Goal: Transaction & Acquisition: Obtain resource

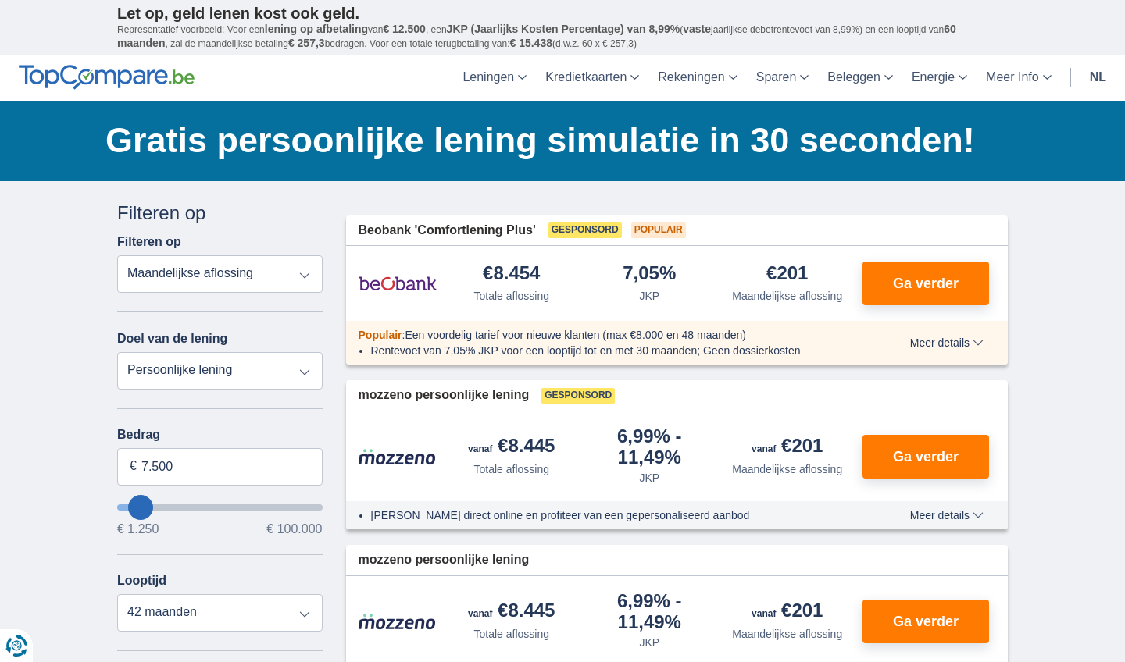
select select "vehicleLoan"
select select "3-4"
type input "15.000"
type input "15250"
select select "60"
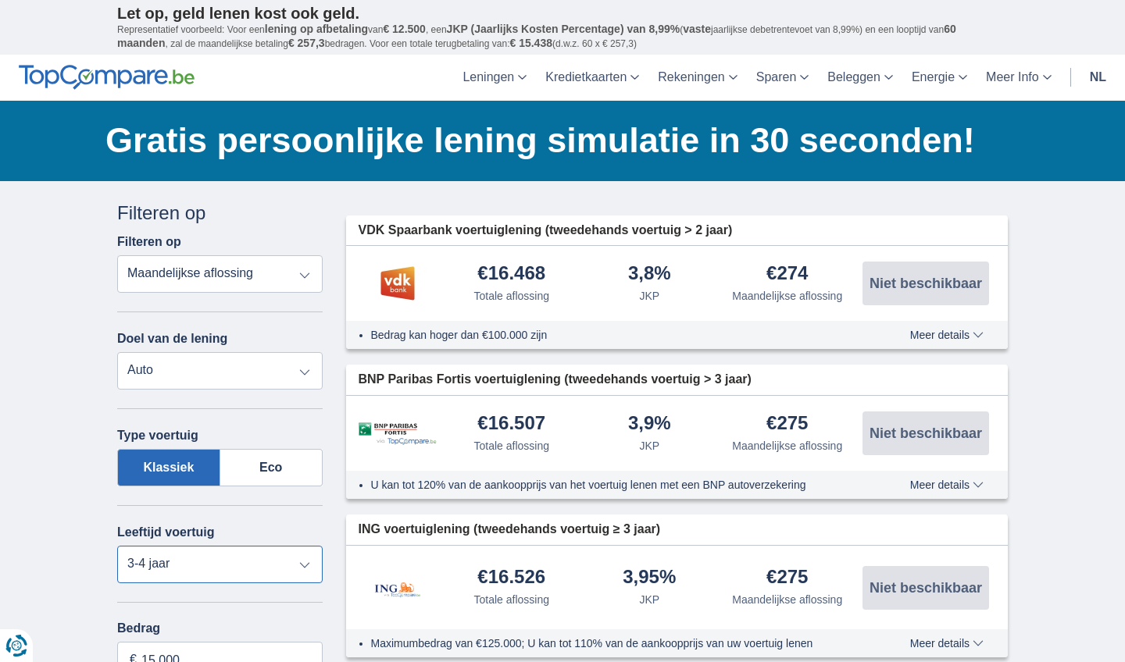
select select "5+"
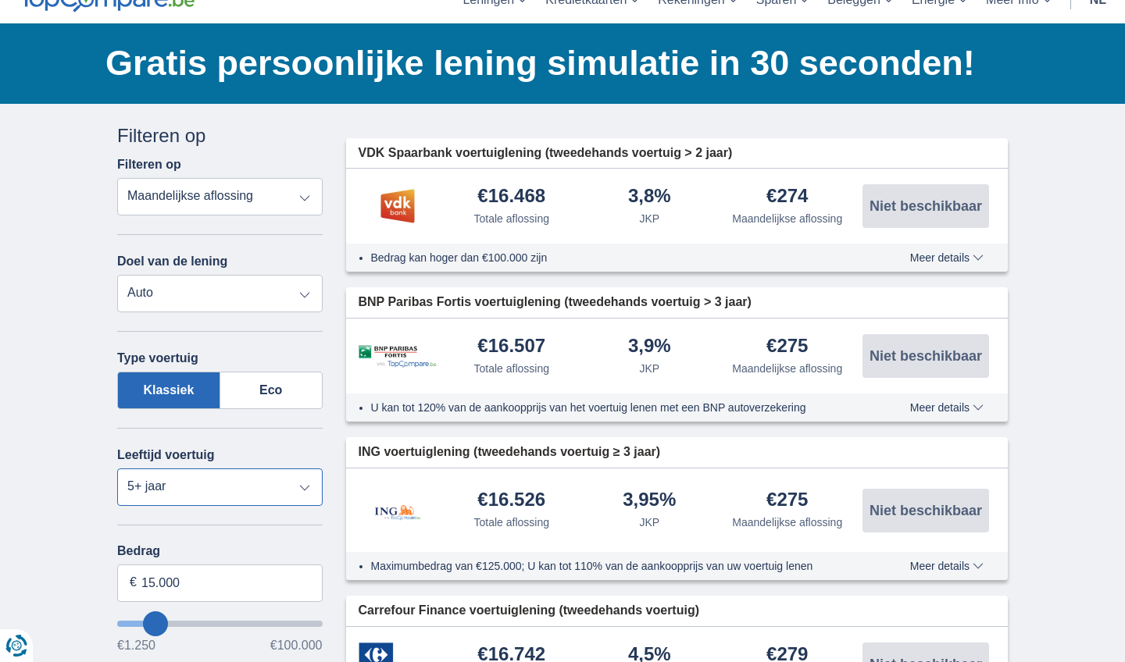
scroll to position [78, 0]
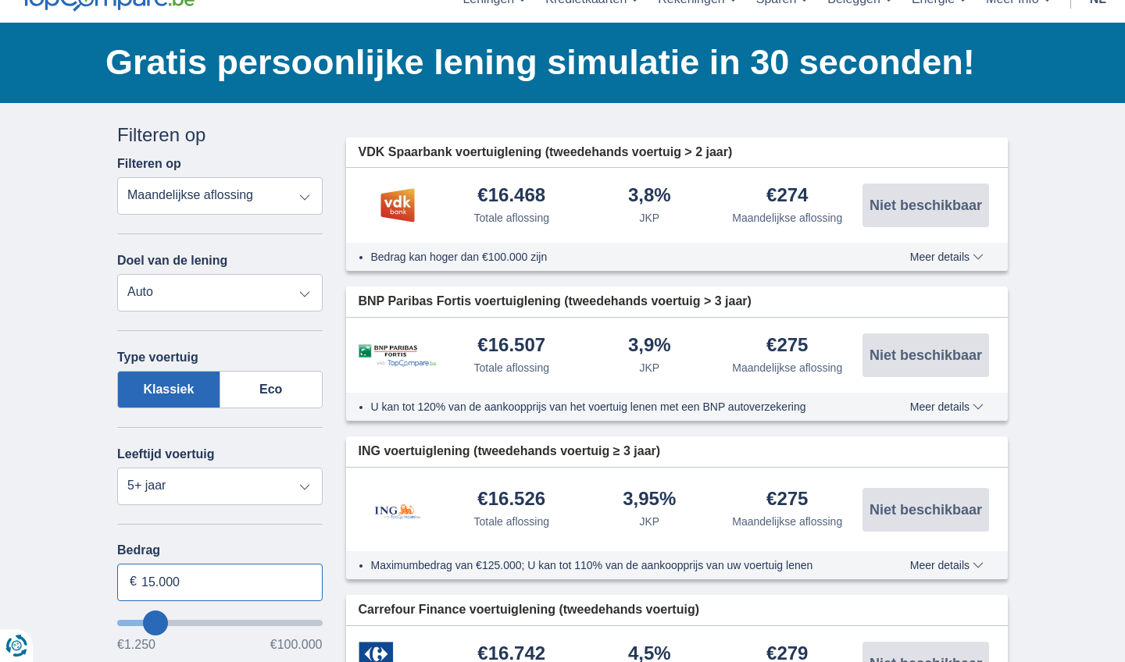
click at [184, 584] on input "15.000" at bounding box center [219, 582] width 205 height 37
type input "1"
type input "20.000"
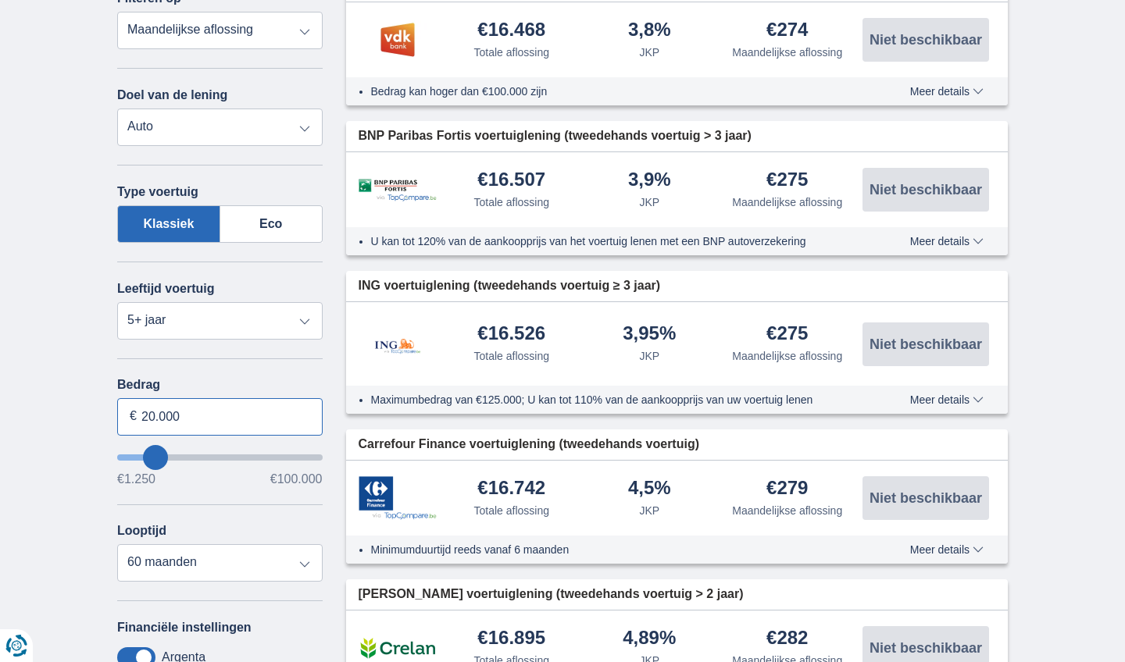
scroll to position [250, 0]
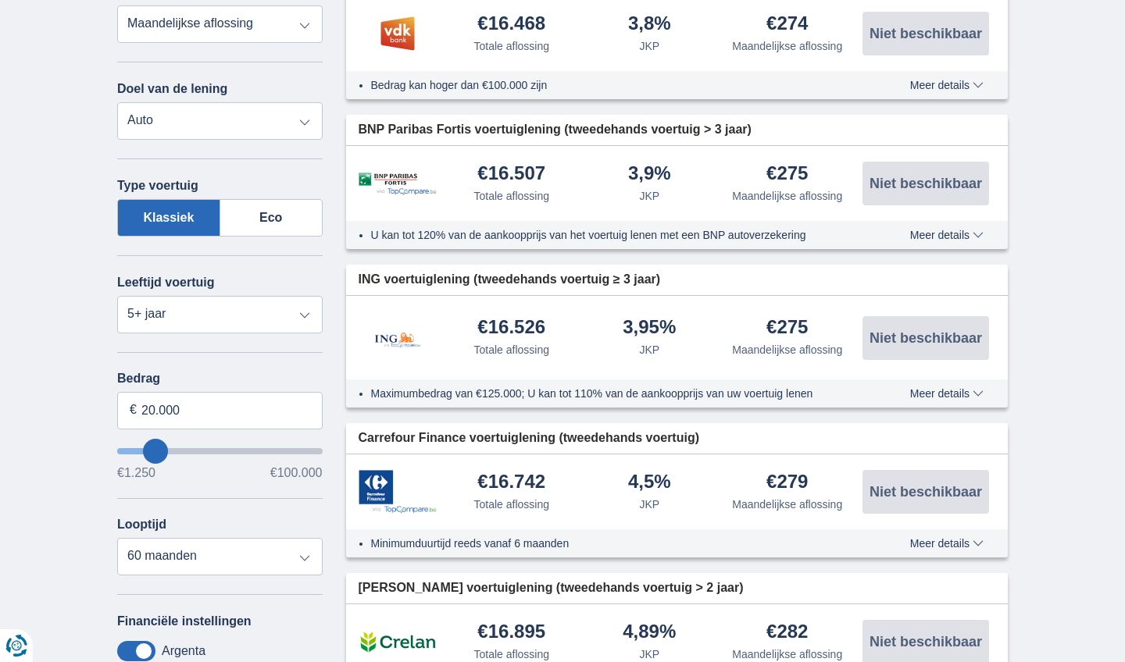
type input "20250"
select select "84"
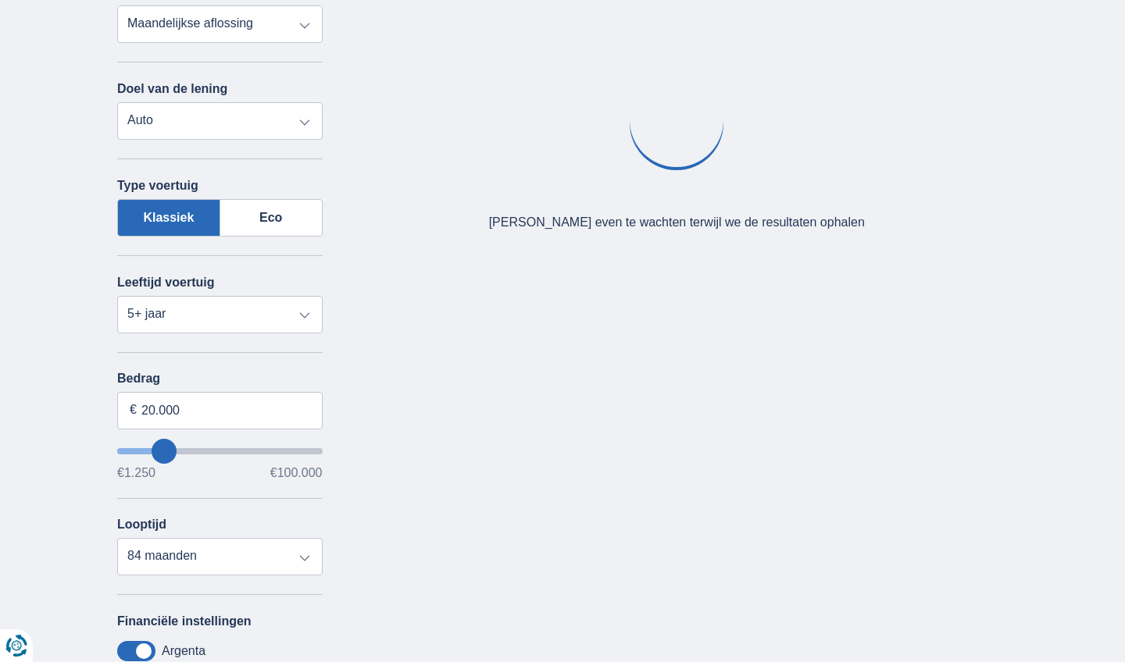
type input "15.250"
type input "15250"
type input "16.250"
type input "16250"
type input "17.250"
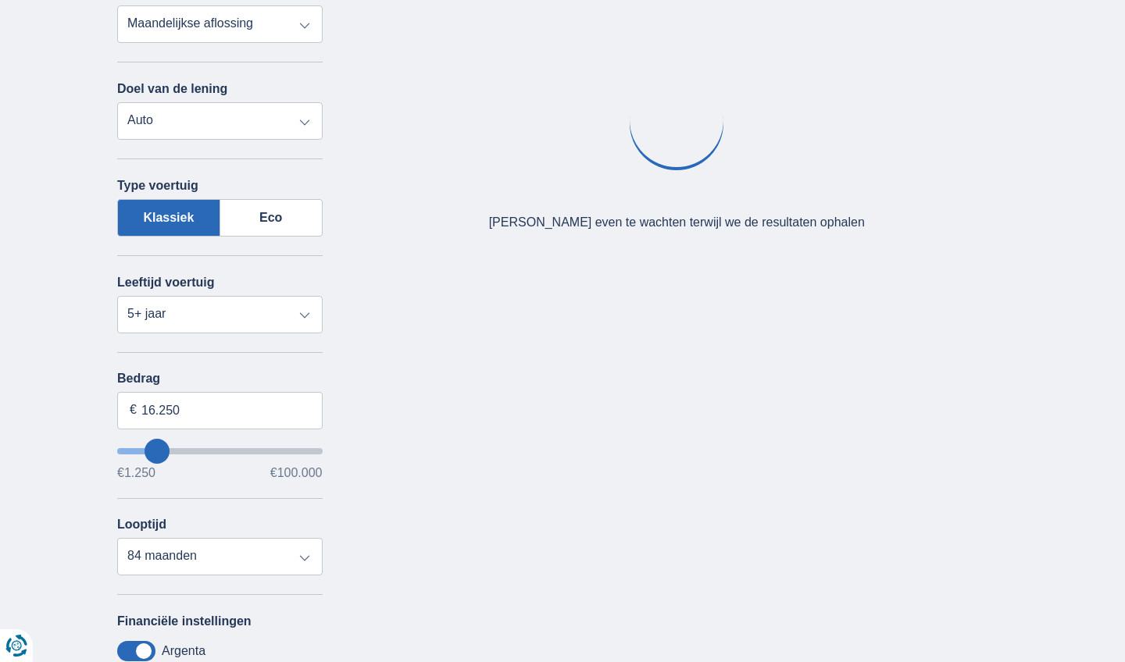
type input "17250"
type input "18.250"
type input "18250"
type input "19.250"
type input "19250"
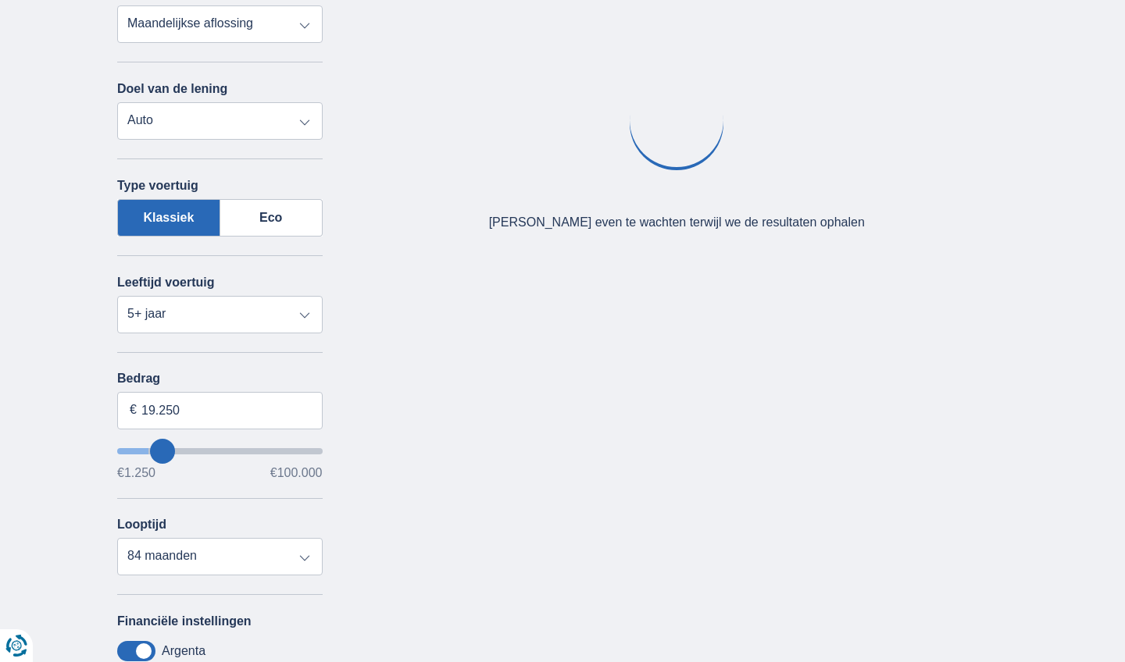
type input "20.250"
type input "20250"
select select "120"
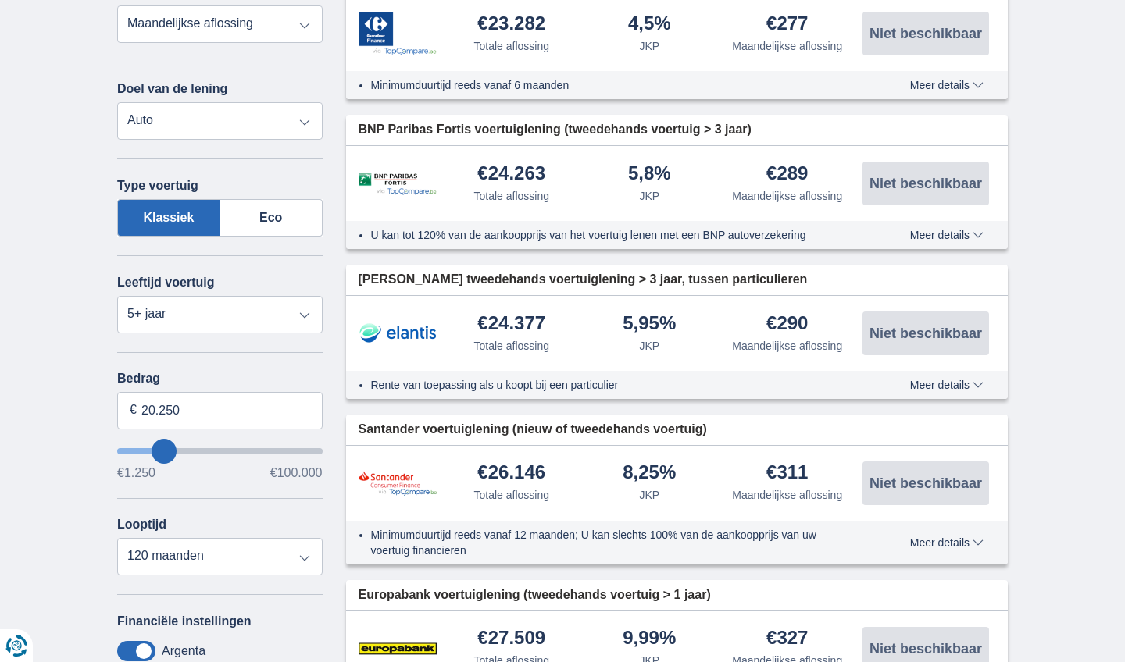
type input "21.250"
type input "21250"
type input "22.250"
type input "22250"
type input "23.250"
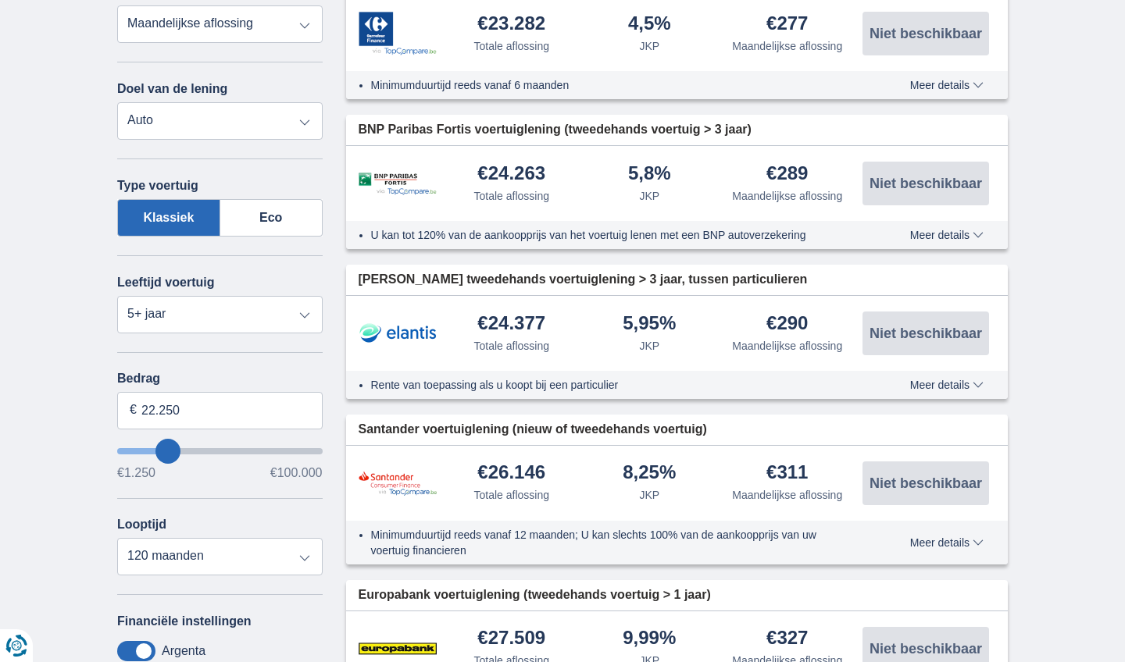
type input "23250"
type input "25.250"
type input "25250"
type input "27.250"
type input "27250"
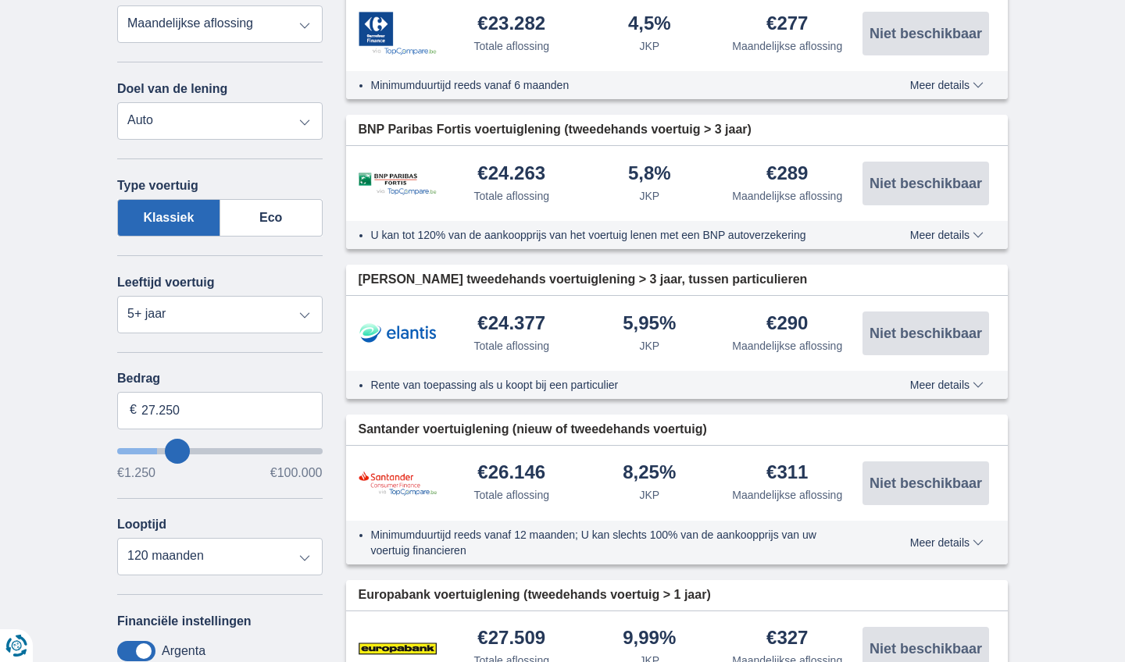
type input "28.250"
type input "28250"
type input "29.250"
type input "29250"
type input "30.250"
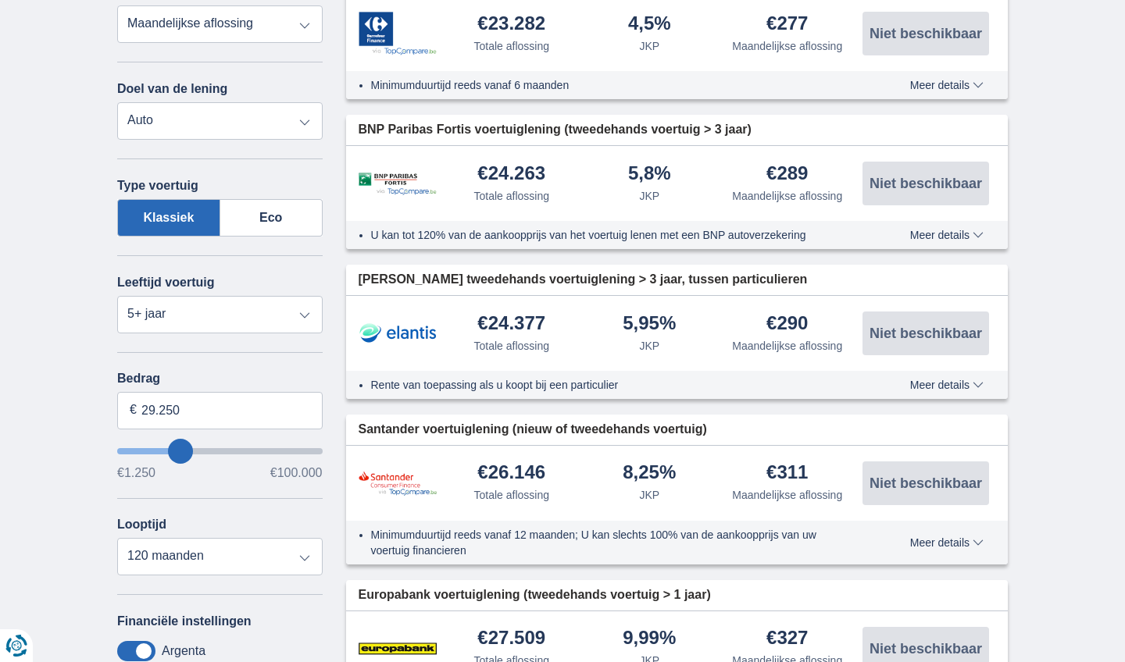
type input "30250"
type input "31.250"
type input "31250"
type input "32.250"
type input "32250"
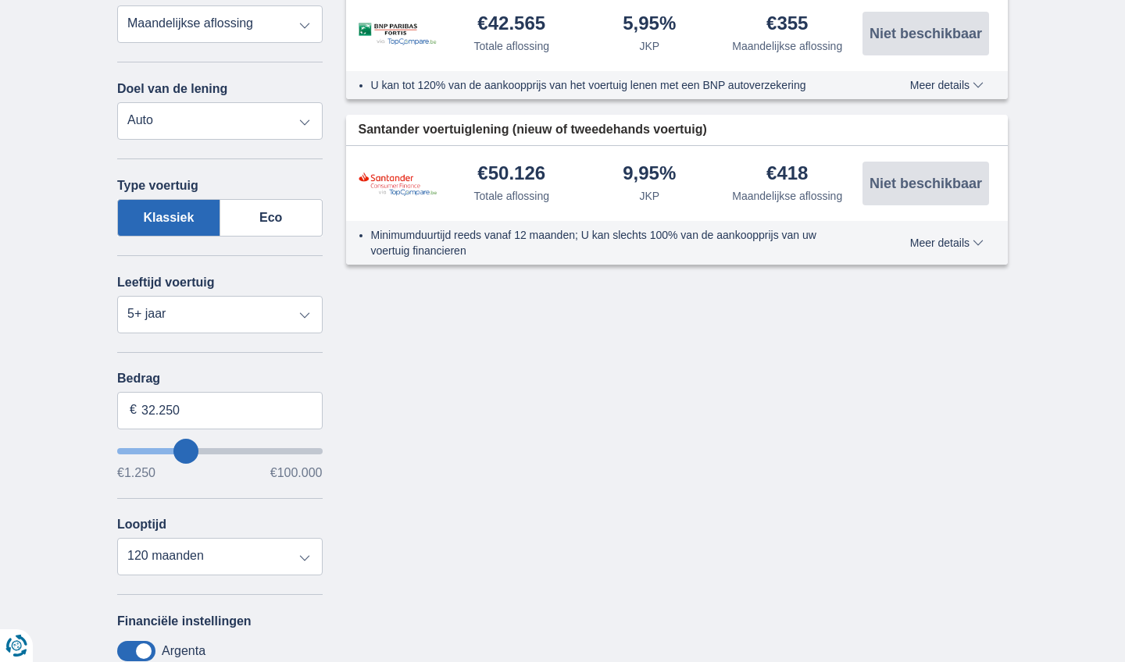
type input "29.250"
type input "29250"
type input "30.250"
type input "30250"
type input "31.250"
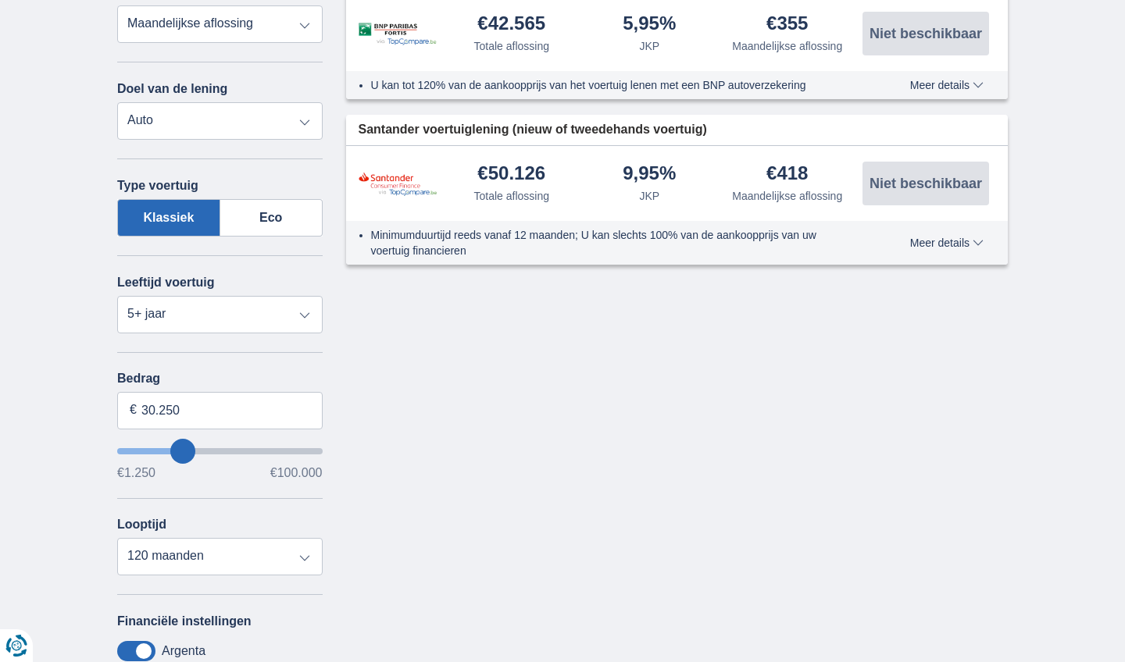
type input "31250"
type input "30.250"
type input "30250"
type input "28.250"
type input "28250"
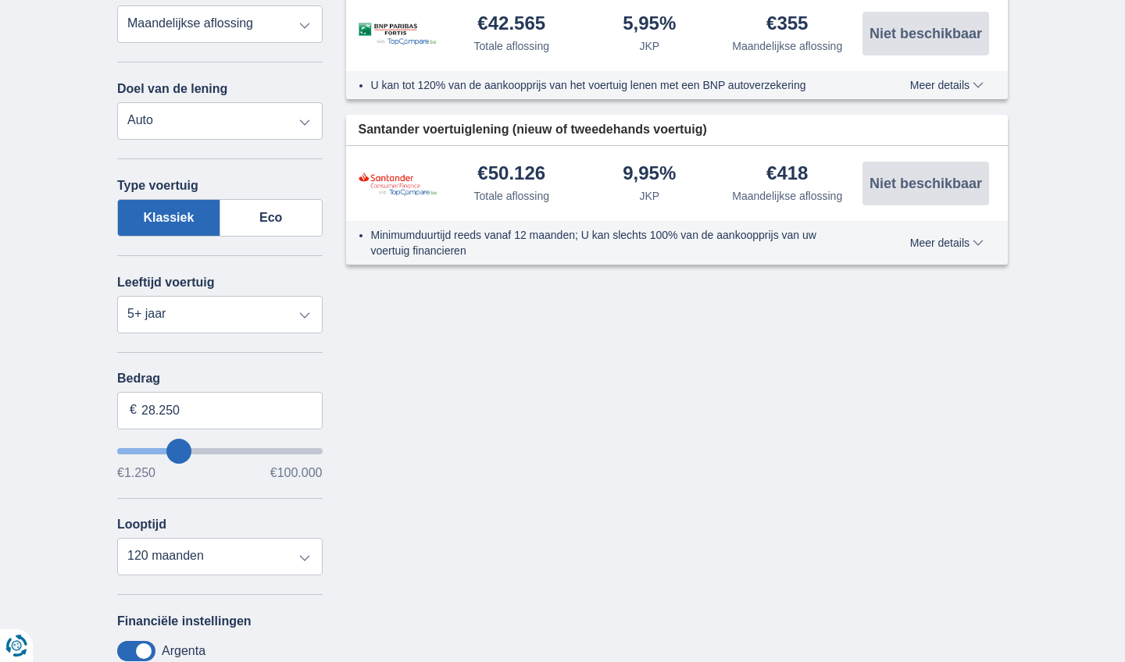
type input "24.250"
type input "24250"
type input "19.250"
type input "19250"
select select "84"
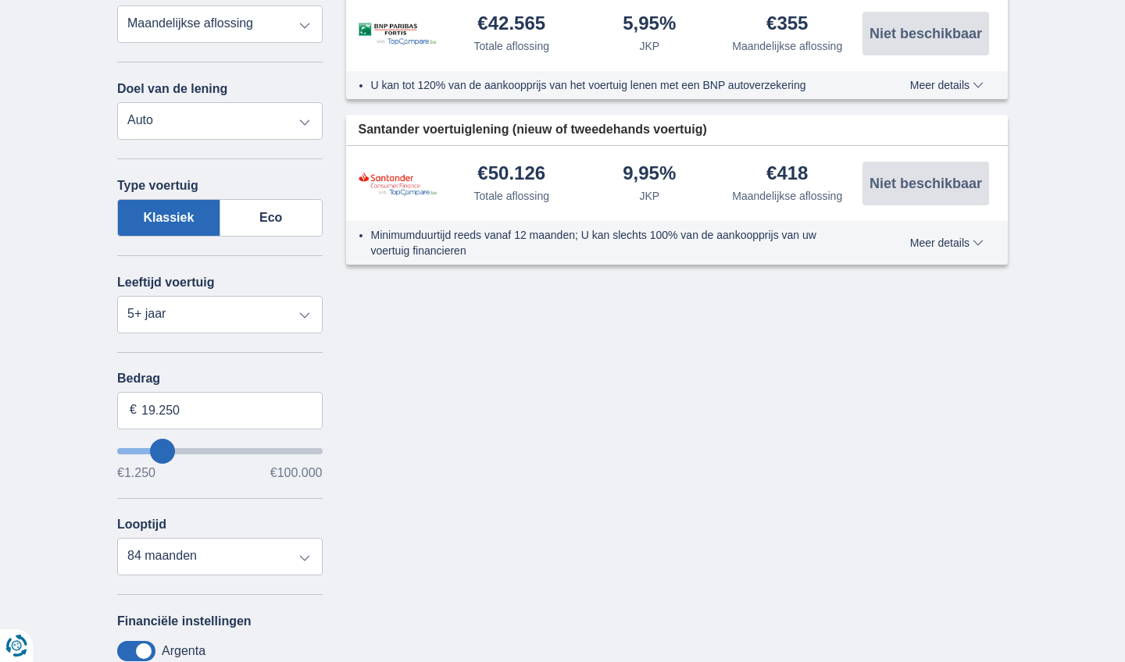
type input "14.250"
type input "14250"
select select "60"
type input "11.250"
type input "11250"
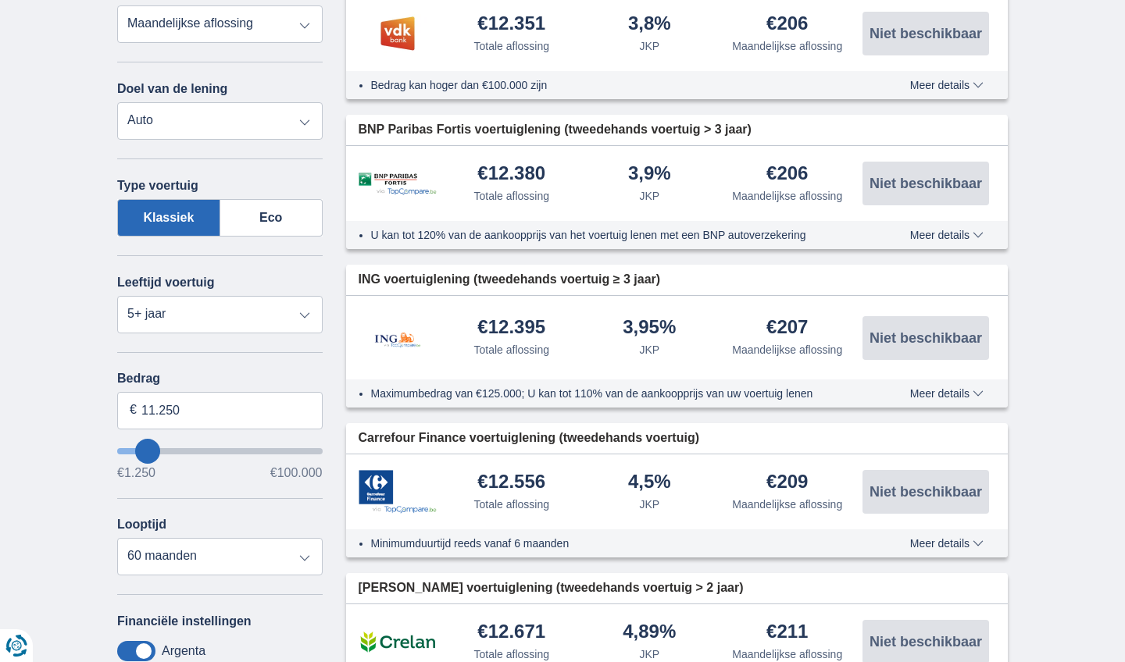
type input "16.250"
type input "16250"
select select "84"
type input "17.250"
type input "17250"
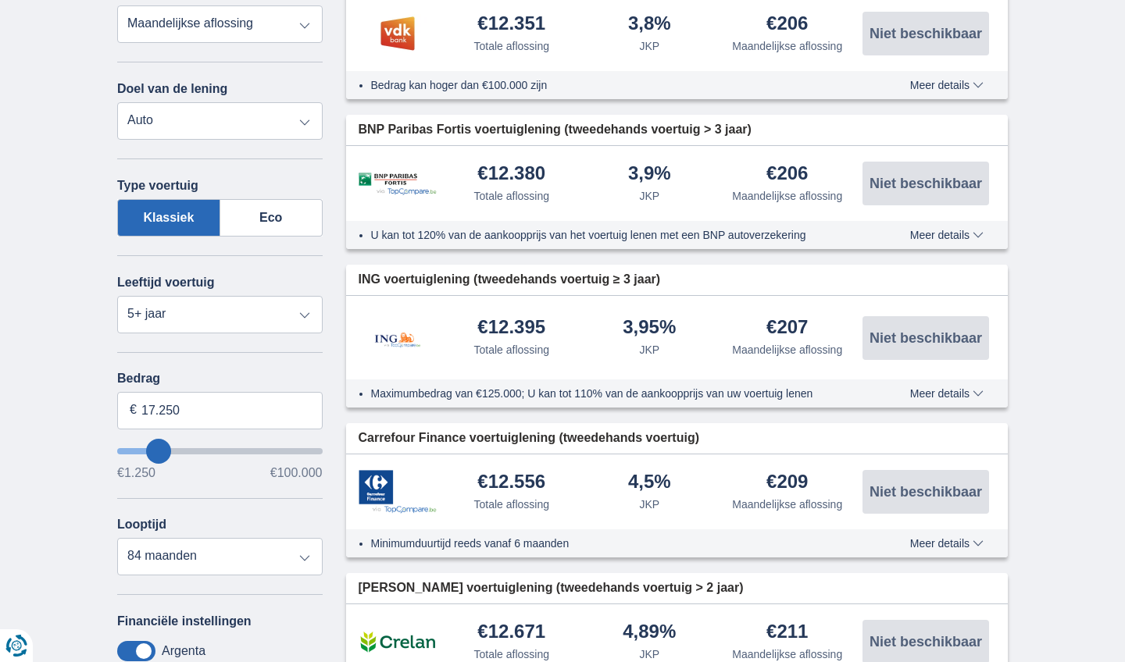
click at [159, 451] on input "wantToBorrow" at bounding box center [219, 451] width 205 height 6
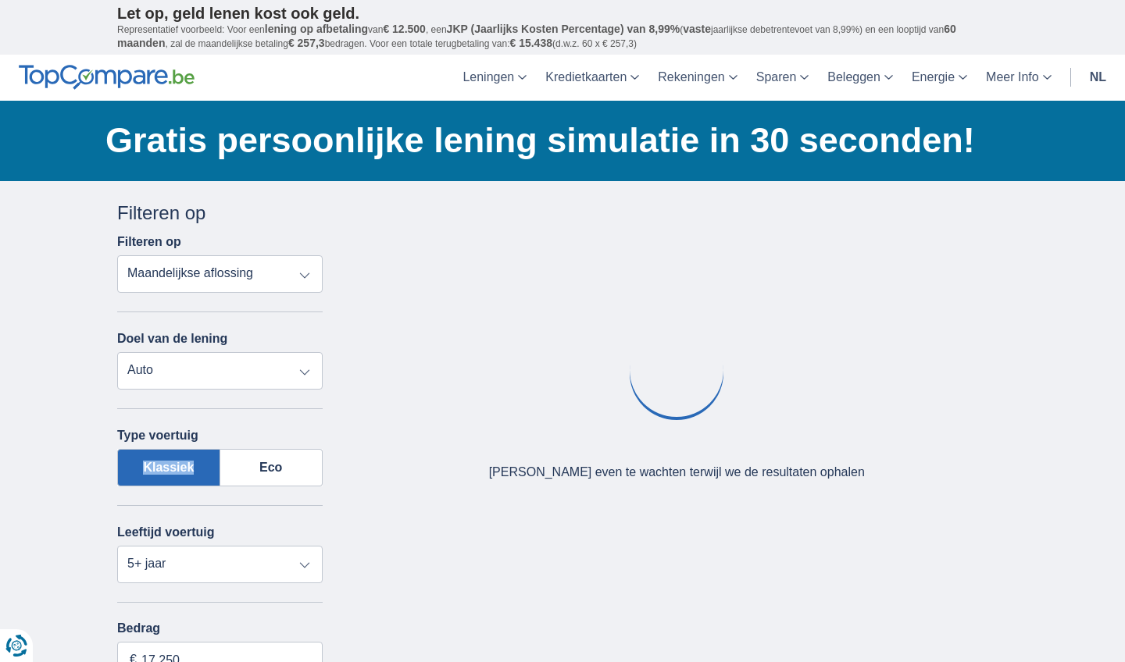
click at [159, 451] on label "Klassiek" at bounding box center [168, 467] width 103 height 37
click at [0, 0] on input "Klassiek" at bounding box center [0, 0] width 0 height 0
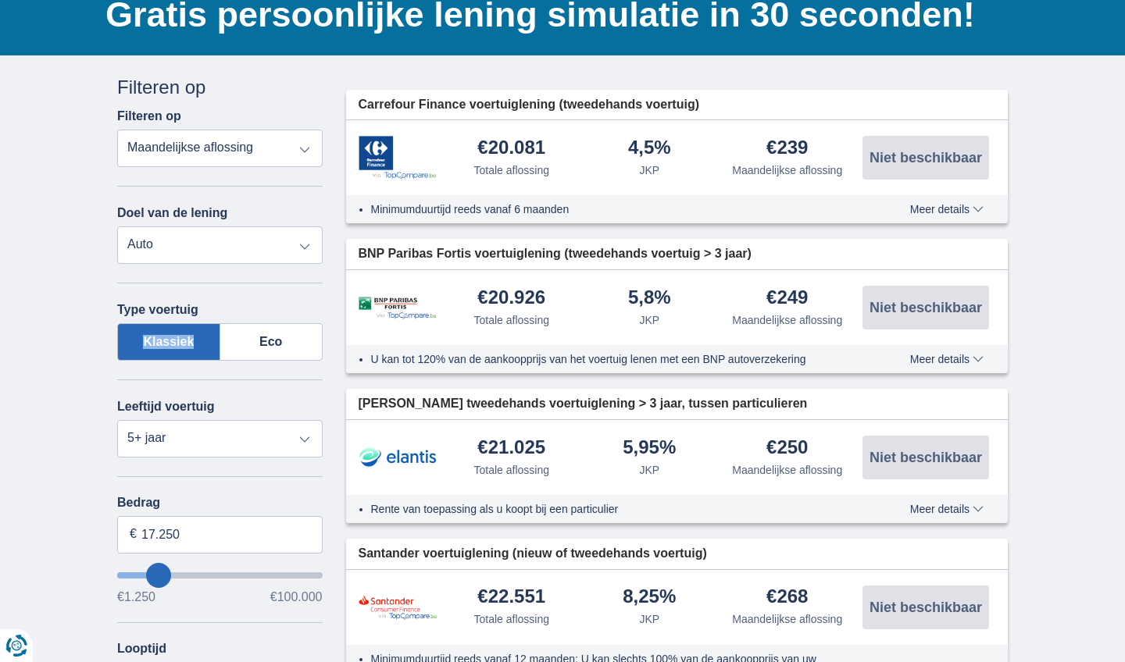
scroll to position [127, 0]
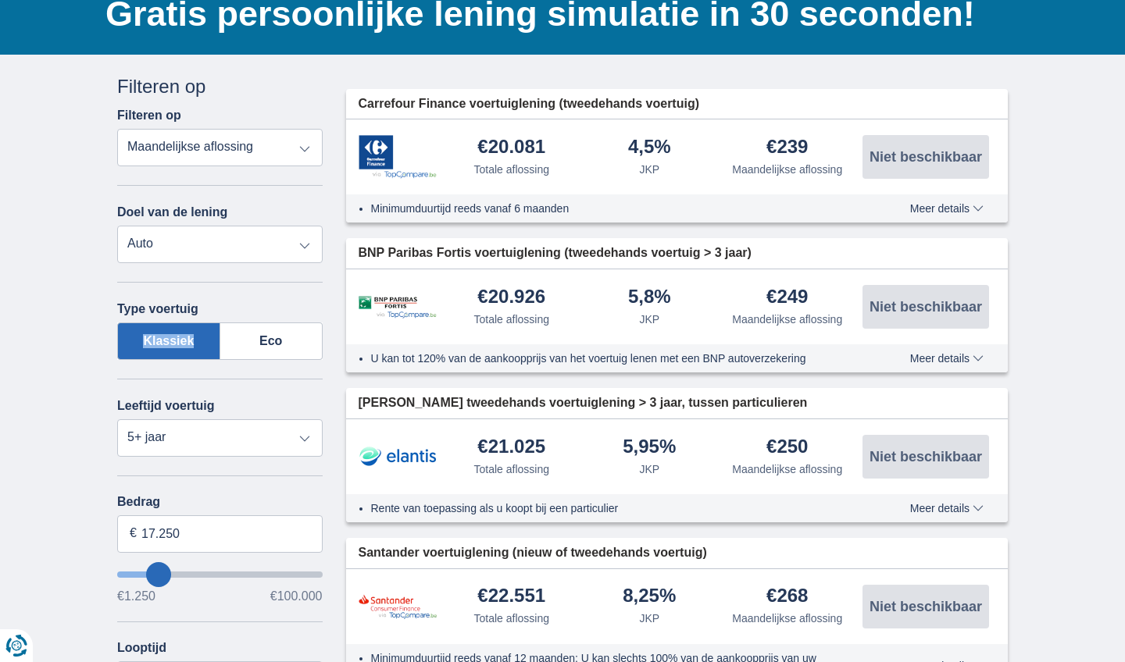
click at [166, 575] on input "wantToBorrow" at bounding box center [219, 575] width 205 height 6
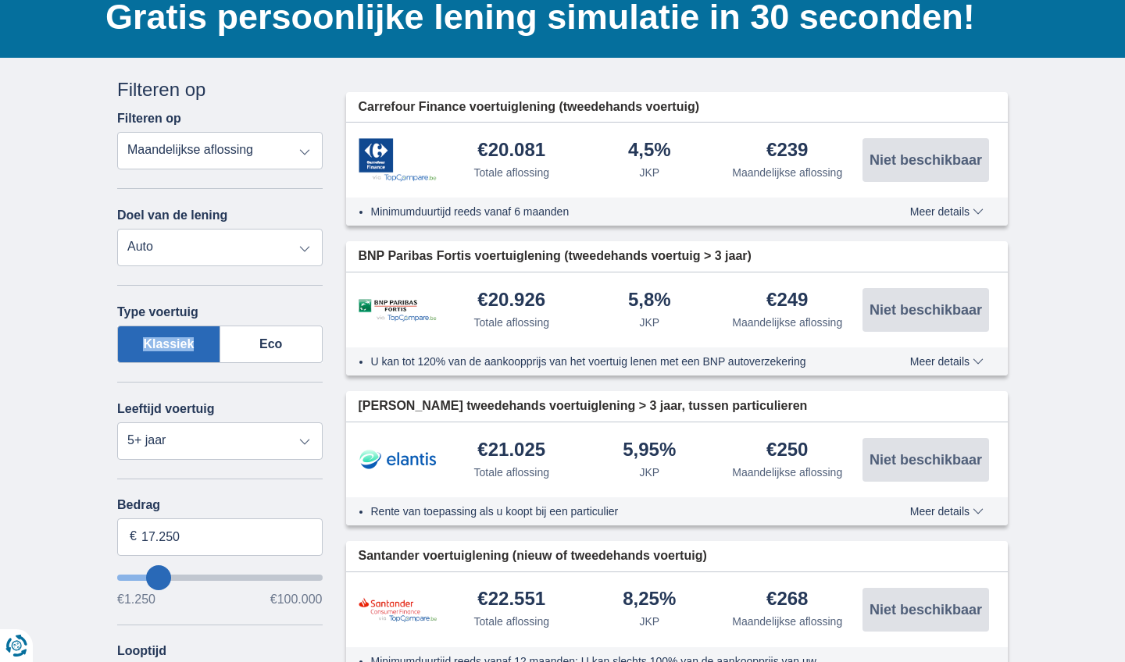
scroll to position [131, 0]
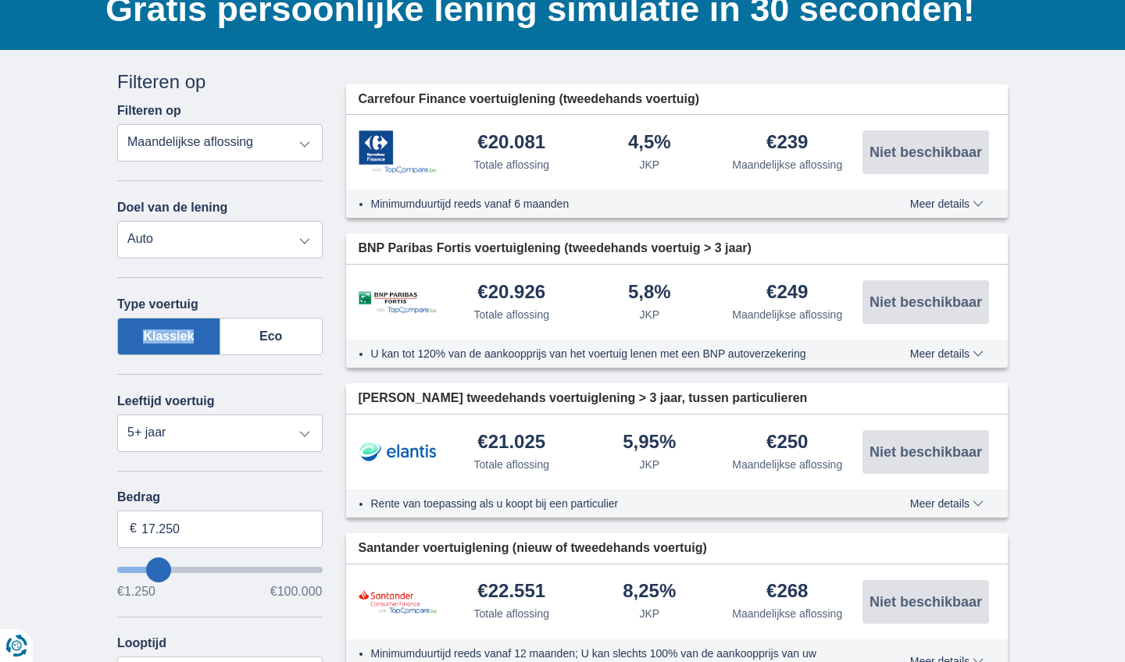
drag, startPoint x: 161, startPoint y: 584, endPoint x: 173, endPoint y: 569, distance: 20.0
click at [173, 569] on div "Bedrag 17.250 € €1.250 €100.000" at bounding box center [219, 544] width 205 height 108
type input "25.250"
type input "25250"
click at [173, 569] on input "wantToBorrow" at bounding box center [219, 570] width 205 height 6
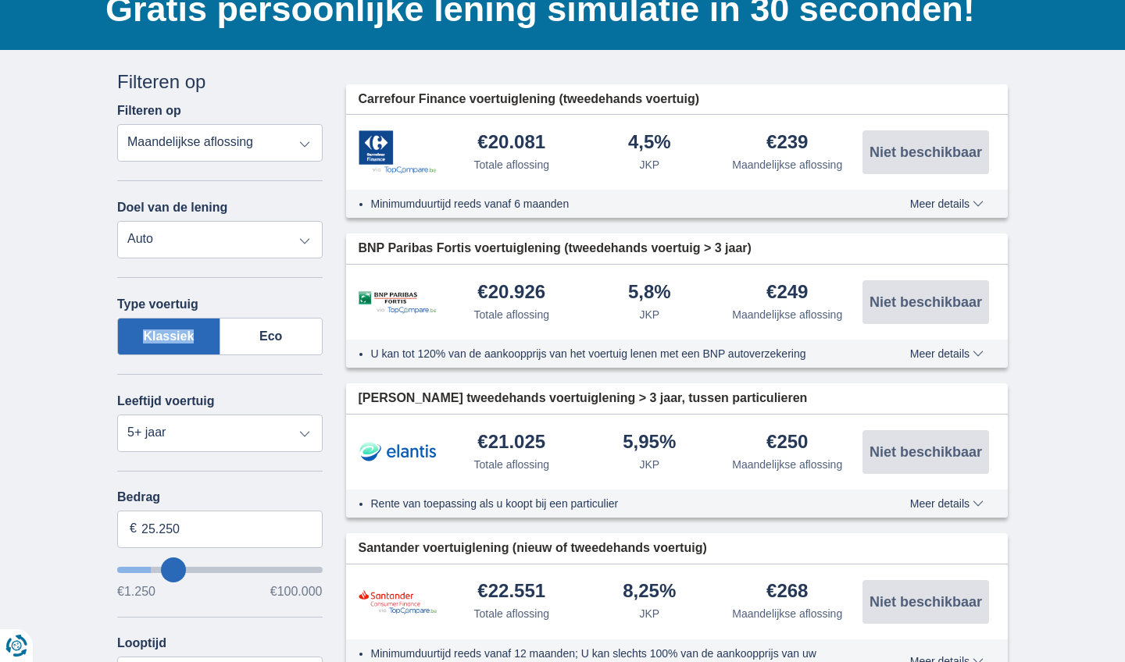
select select "120"
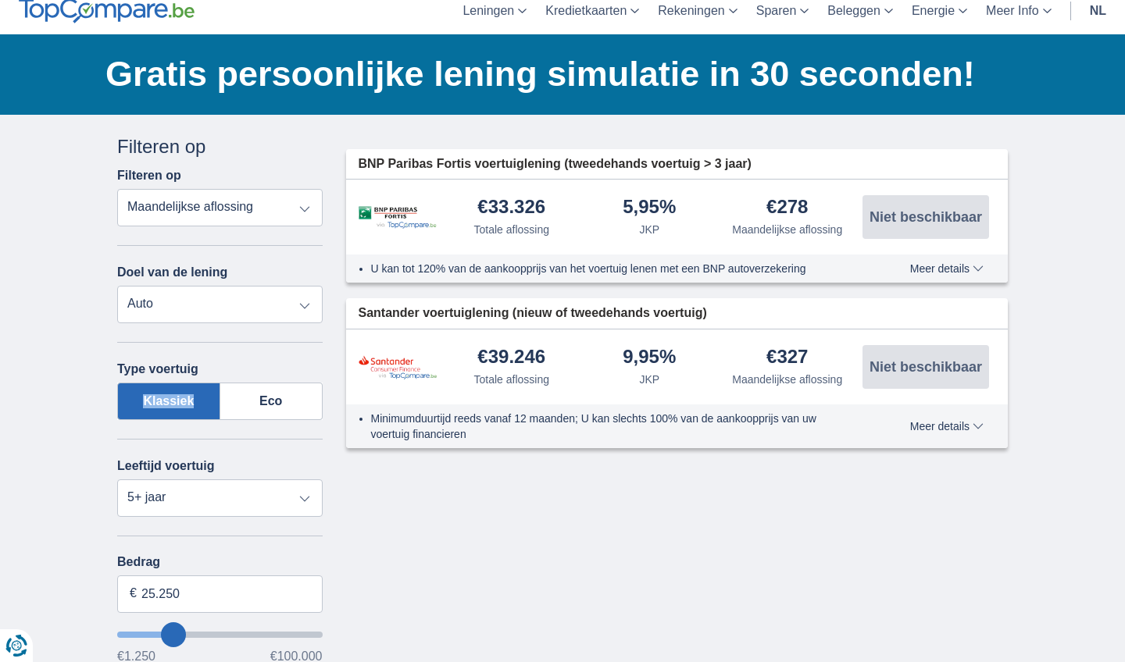
scroll to position [74, 0]
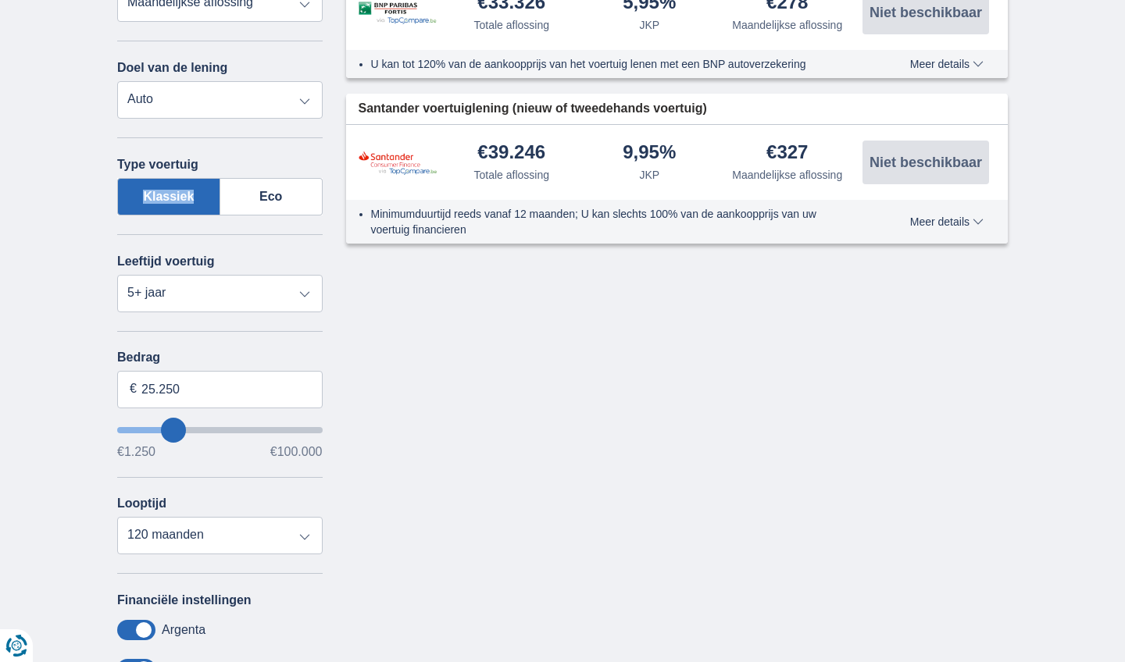
scroll to position [289, 0]
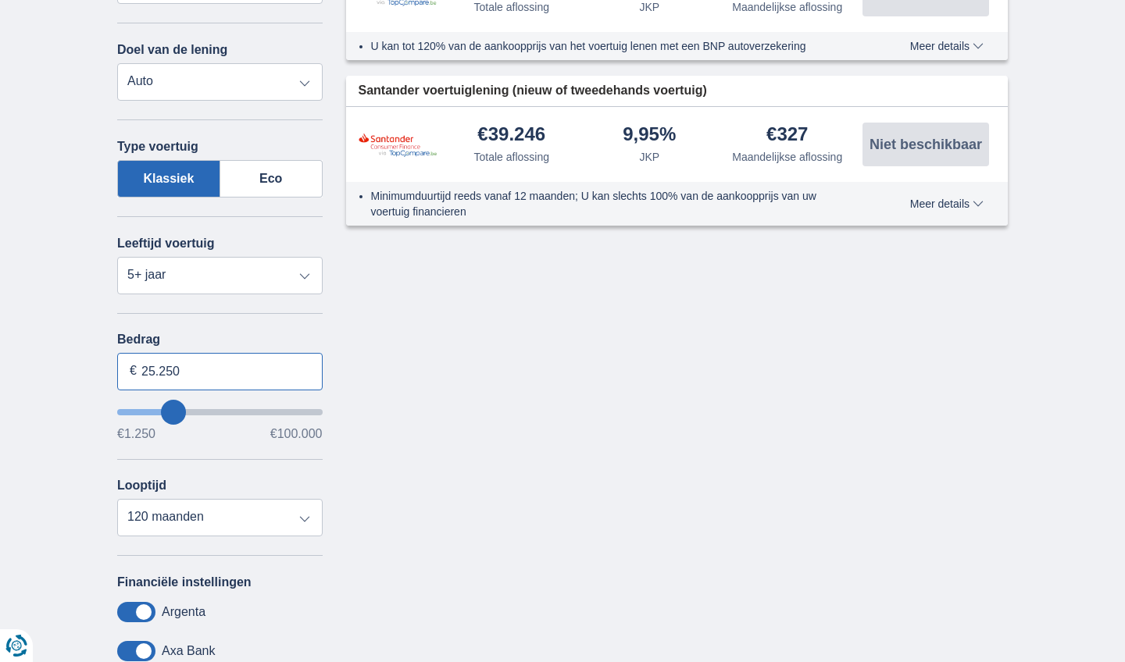
click at [181, 369] on input "25.250" at bounding box center [219, 371] width 205 height 37
type input "2"
type input "20.000"
type input "20250"
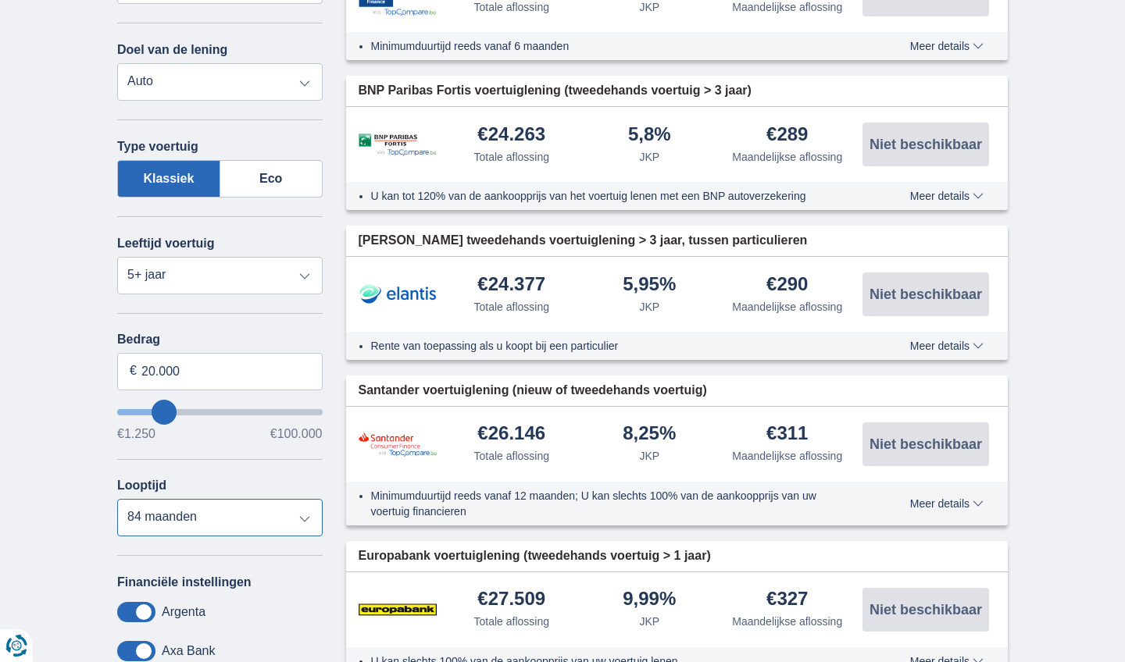
select select "60"
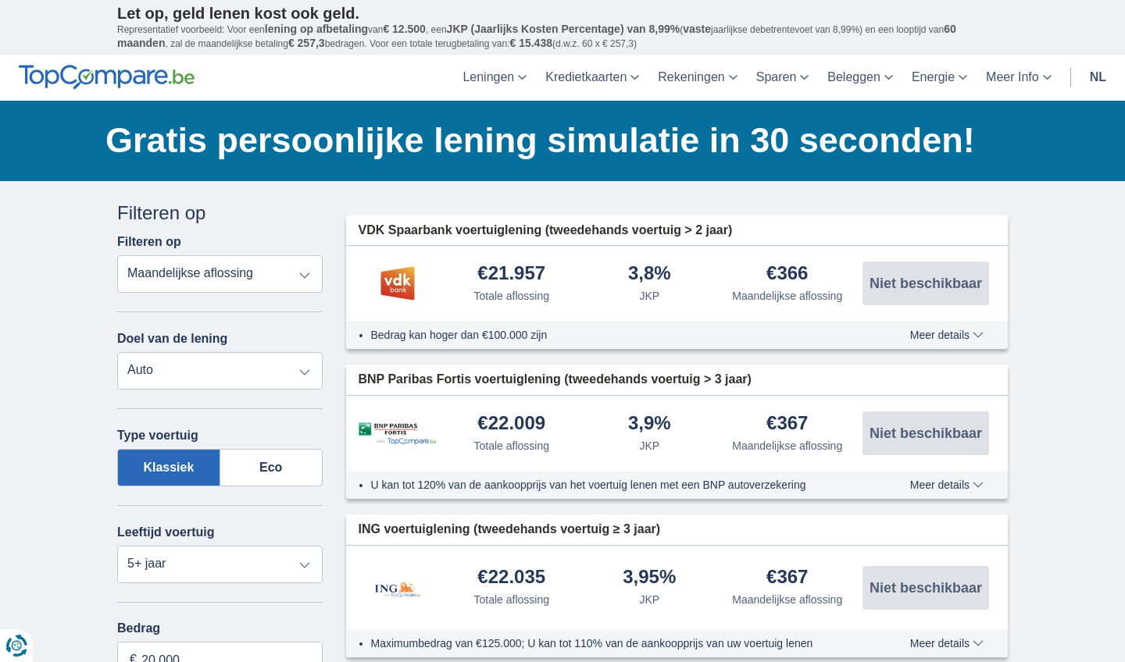
scroll to position [0, 0]
select select "personalLoan"
type input "7.500"
type input "7250"
select select "42"
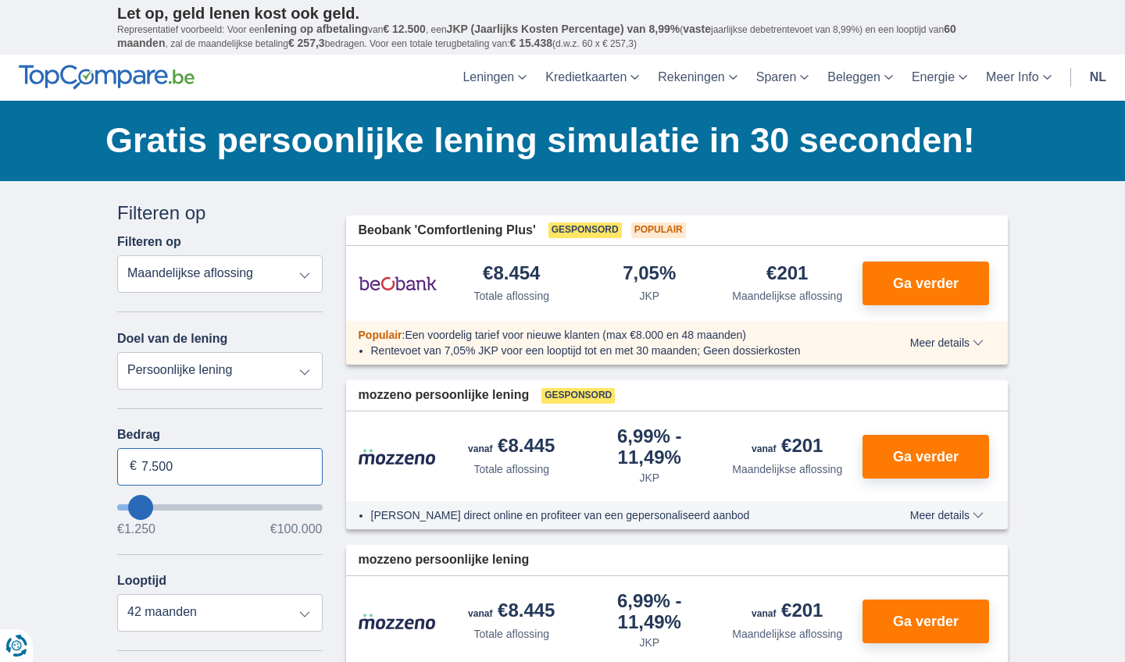
click at [176, 462] on input "7.500" at bounding box center [219, 466] width 205 height 37
type input "7"
type input "20.000"
type input "20250"
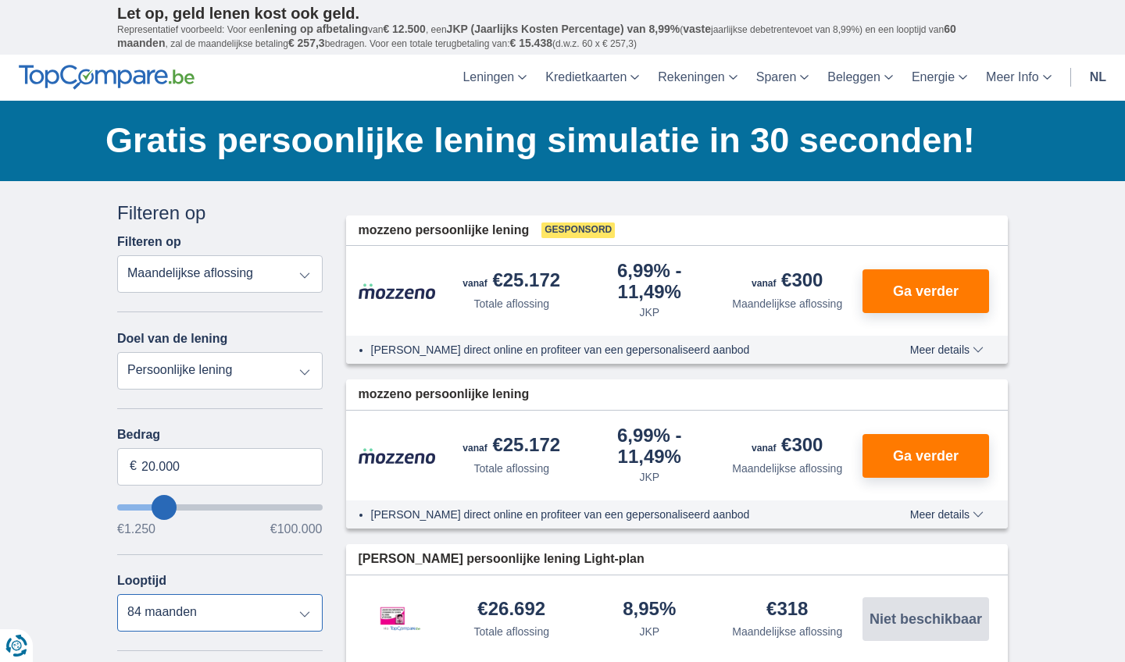
select select "60"
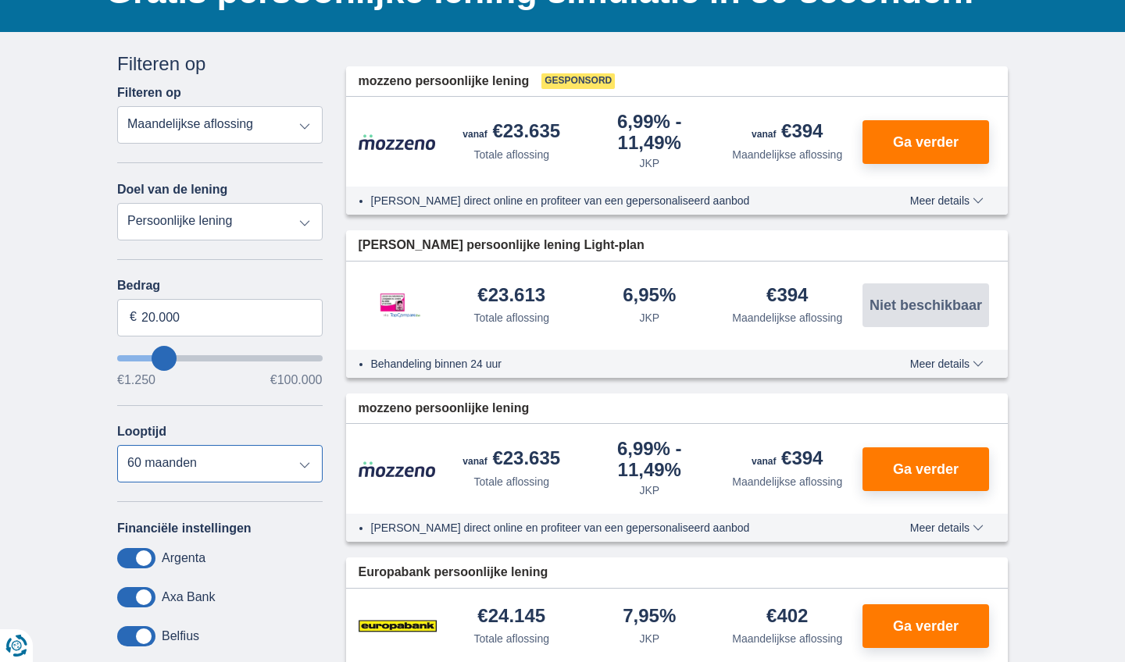
scroll to position [148, 0]
